Goal: Information Seeking & Learning: Learn about a topic

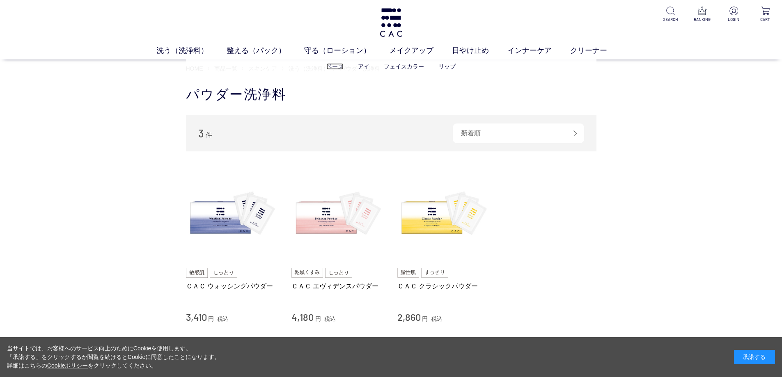
click at [338, 64] on link "ベース" at bounding box center [334, 66] width 17 height 7
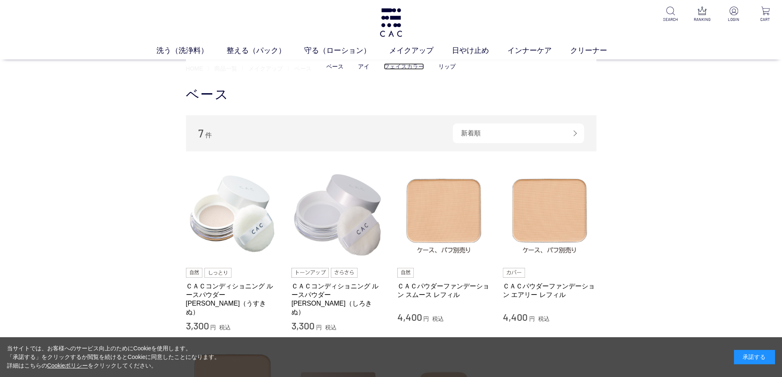
click at [409, 65] on link "フェイスカラー" at bounding box center [404, 66] width 40 height 7
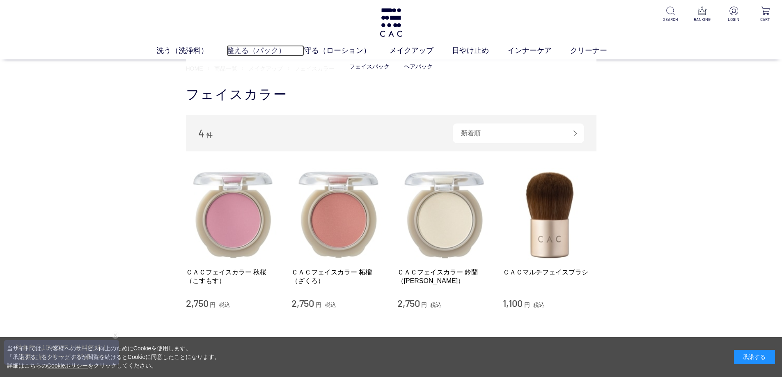
click at [252, 47] on link "整える（パック）" at bounding box center [265, 50] width 78 height 11
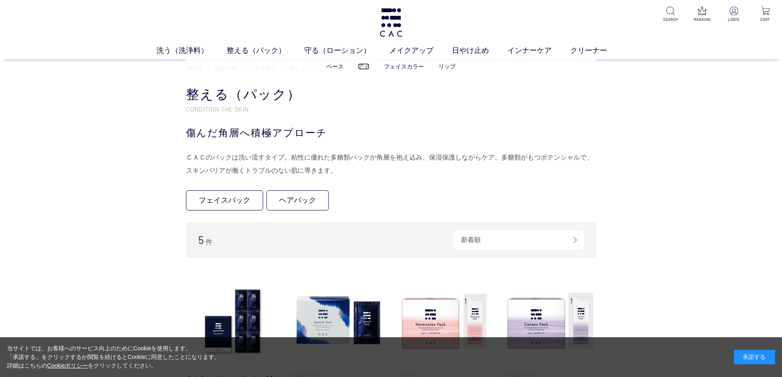
click at [366, 66] on link "アイ" at bounding box center [363, 66] width 11 height 7
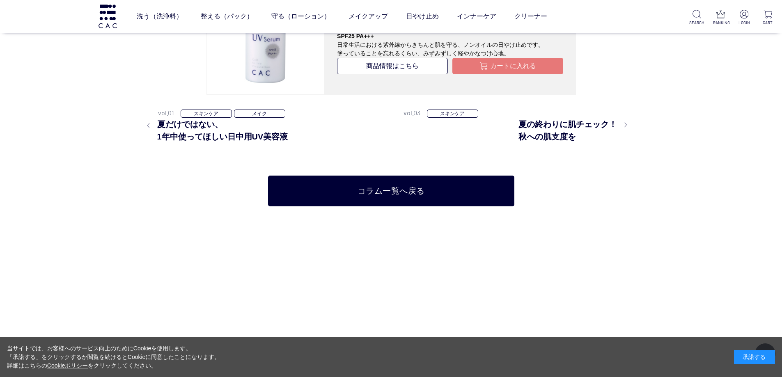
scroll to position [2256, 0]
